Goal: Transaction & Acquisition: Purchase product/service

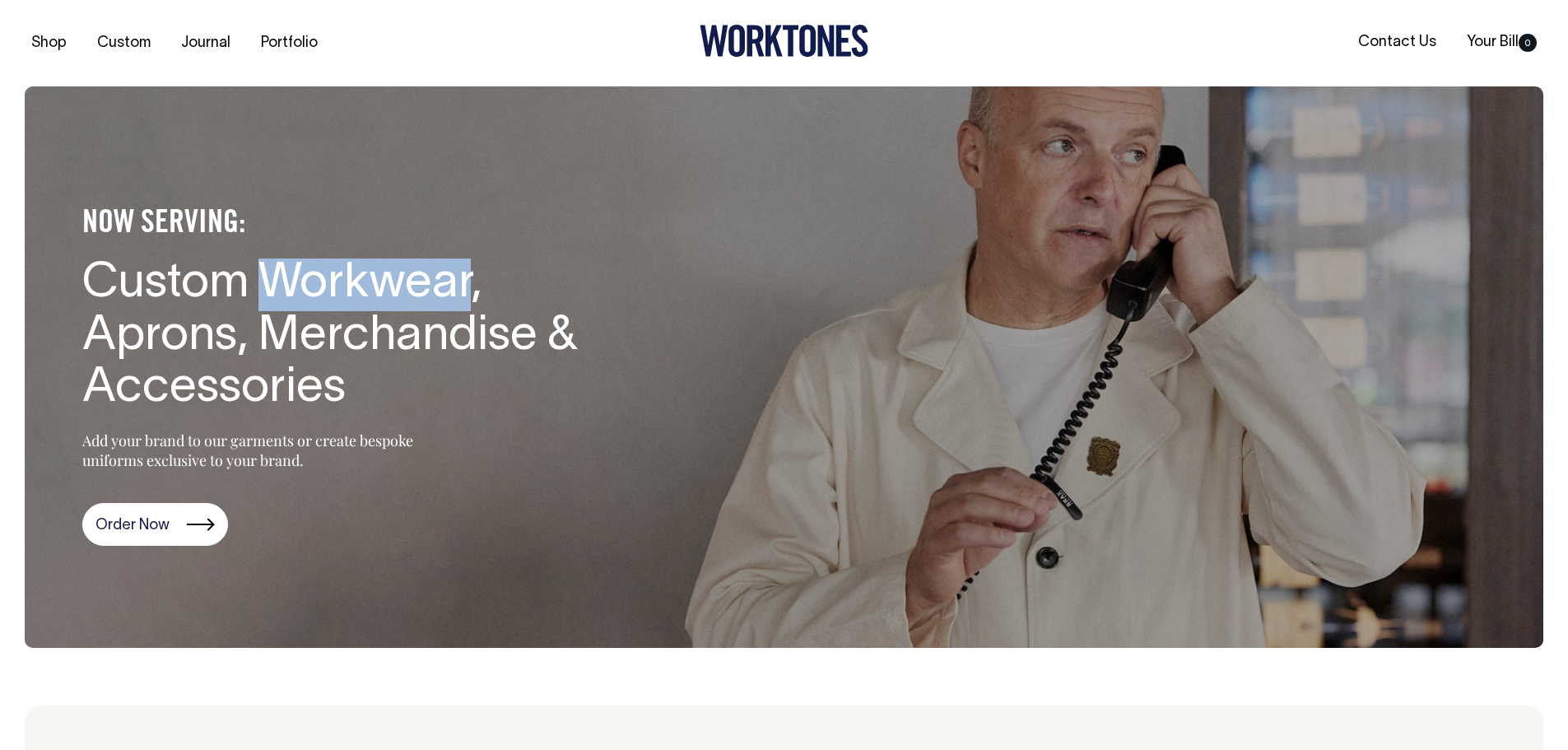
drag, startPoint x: 263, startPoint y: 280, endPoint x: 471, endPoint y: 287, distance: 208.1
click at [471, 287] on h1 "Custom Workwear, Aprons, Merchandise & Accessories" at bounding box center [350, 337] width 535 height 157
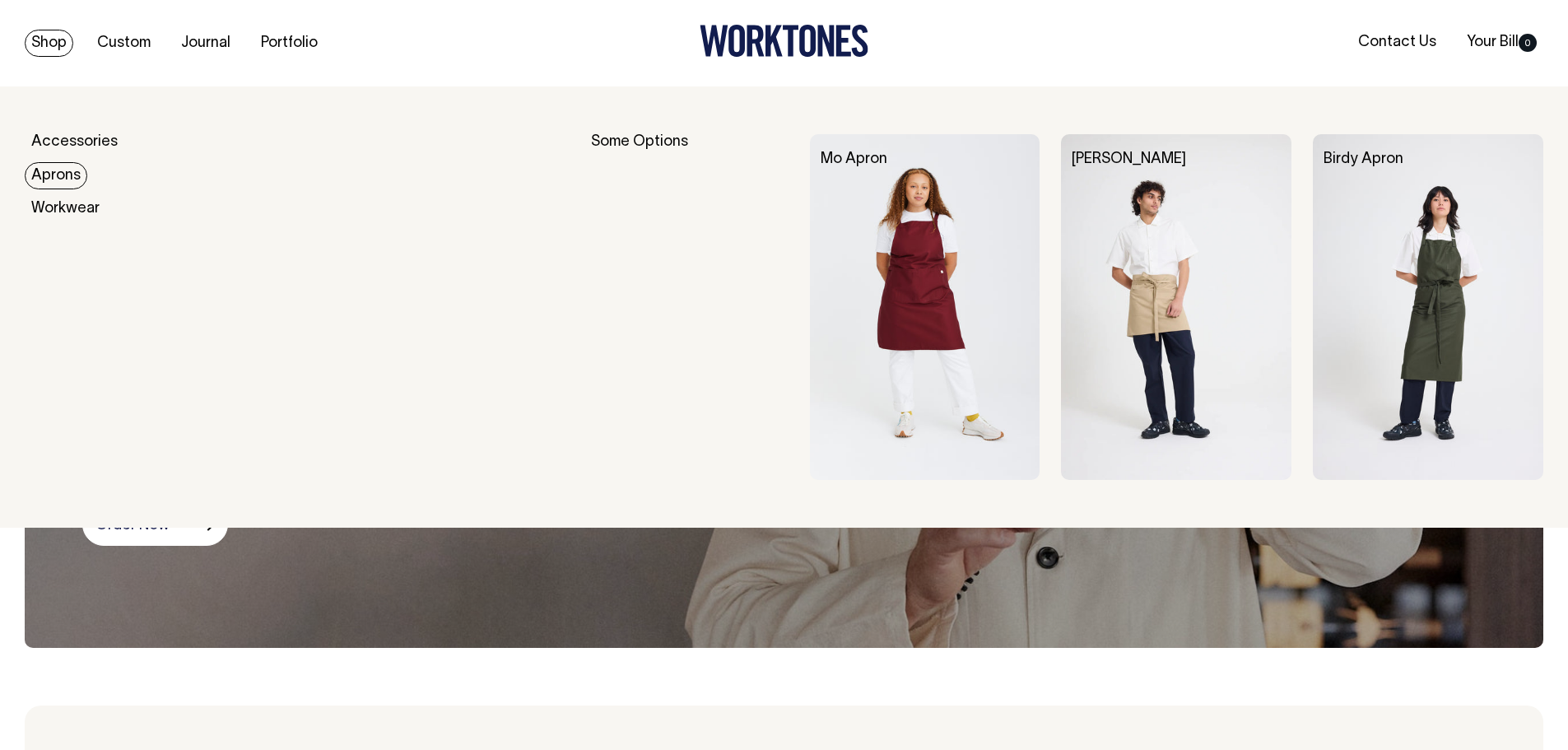
click at [50, 174] on link "Aprons" at bounding box center [55, 176] width 62 height 27
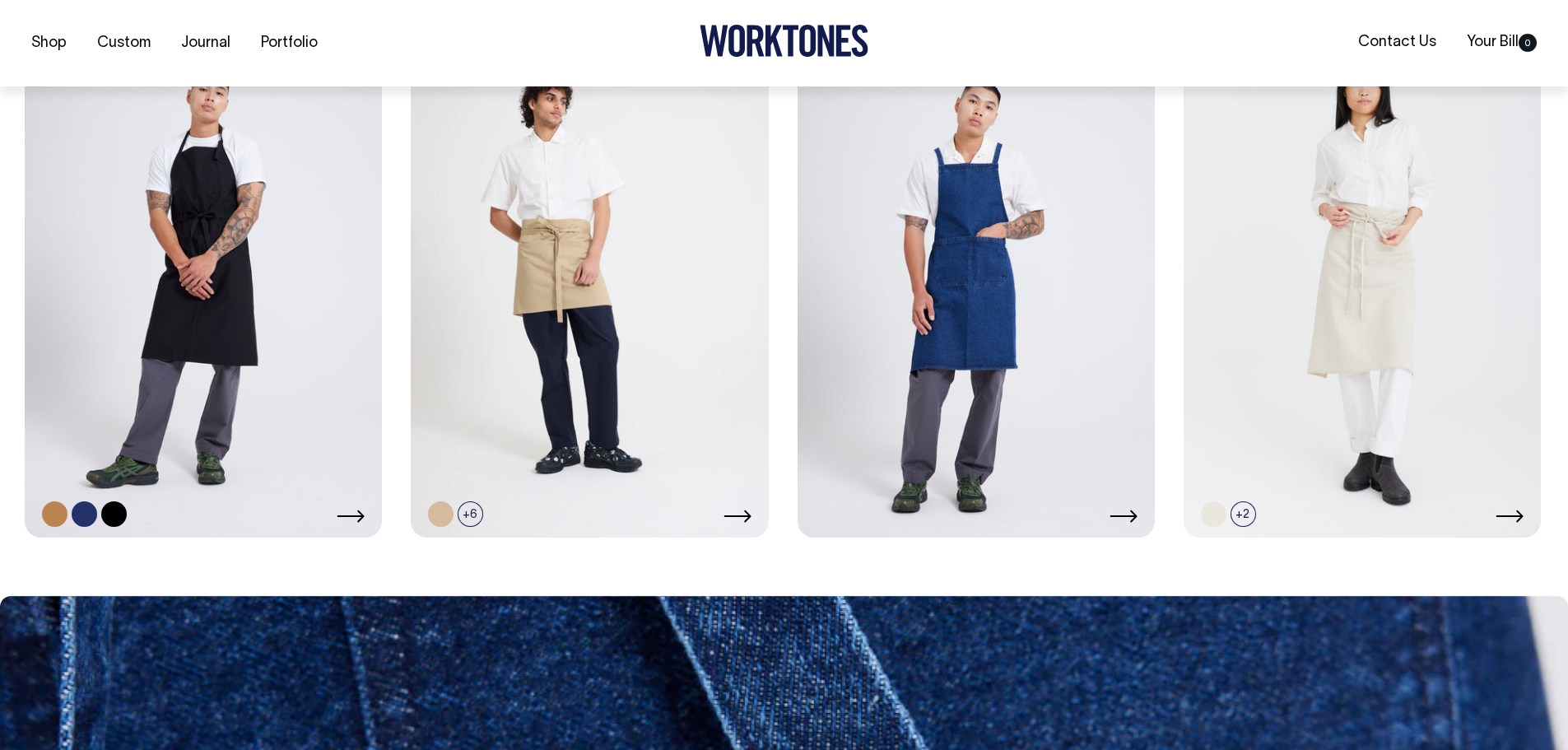
scroll to position [1070, 0]
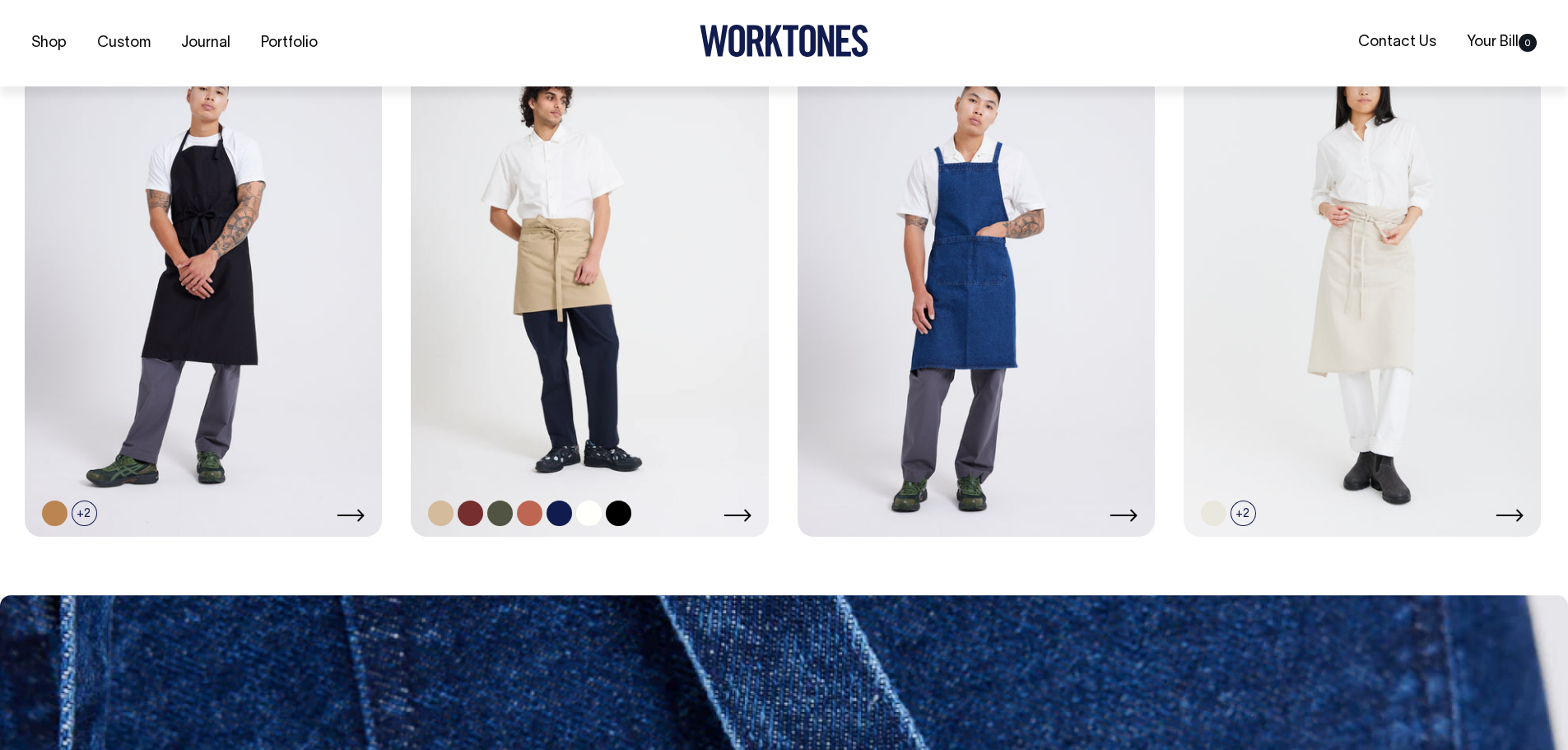
click at [470, 516] on link at bounding box center [470, 513] width 26 height 26
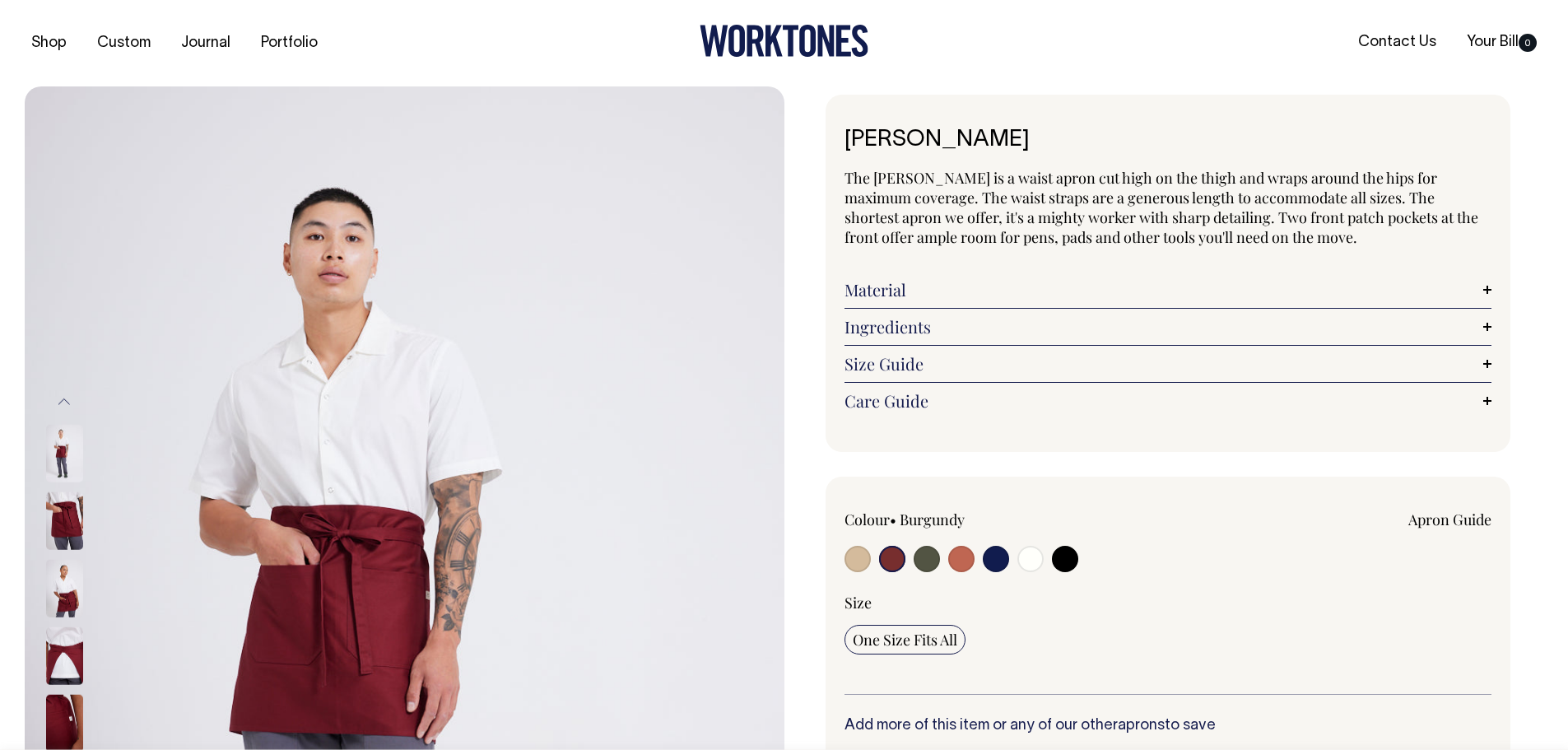
select select "Burgundy"
